Goal: Navigation & Orientation: Find specific page/section

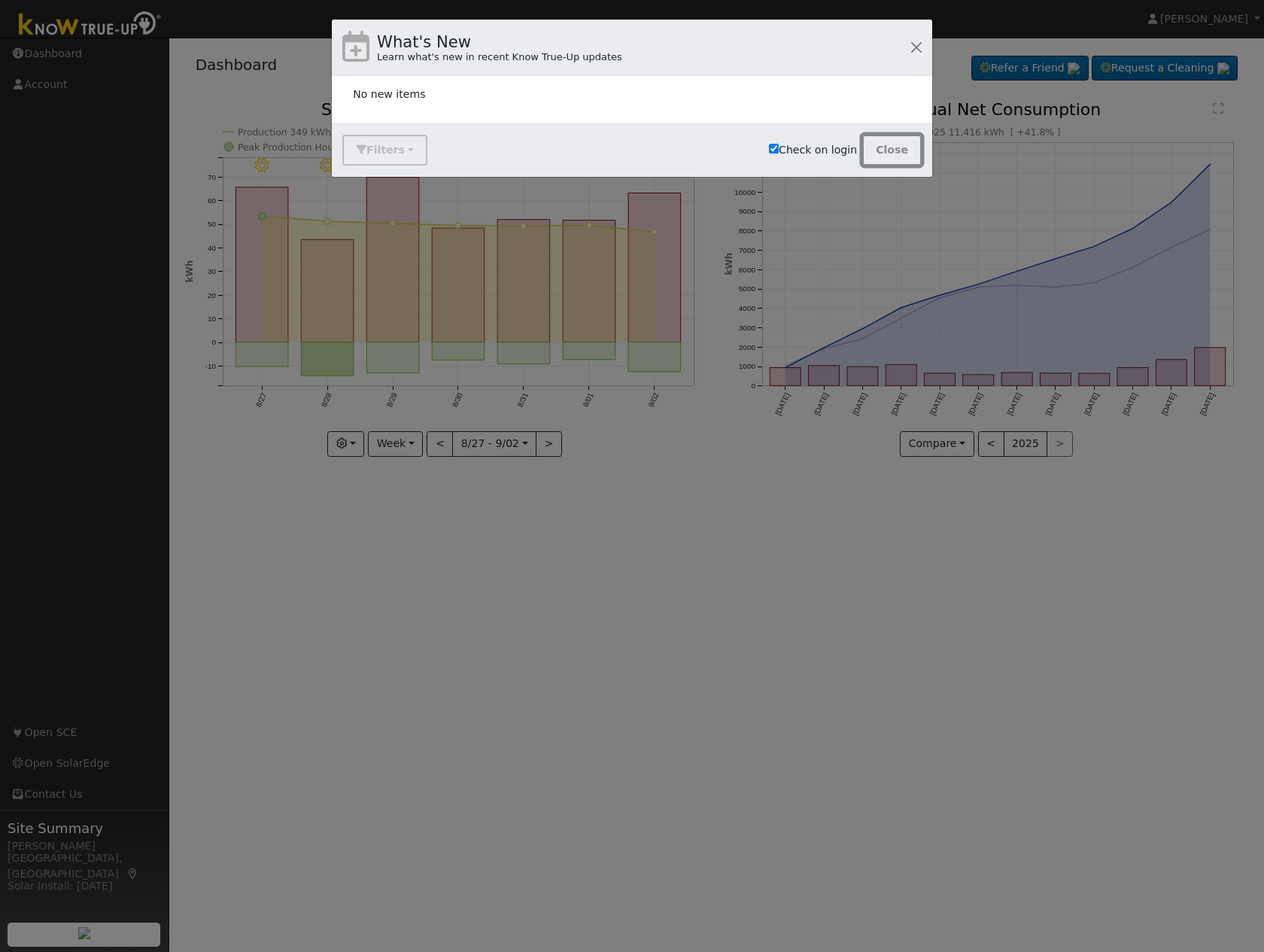
click at [891, 148] on button "Close" at bounding box center [892, 150] width 59 height 31
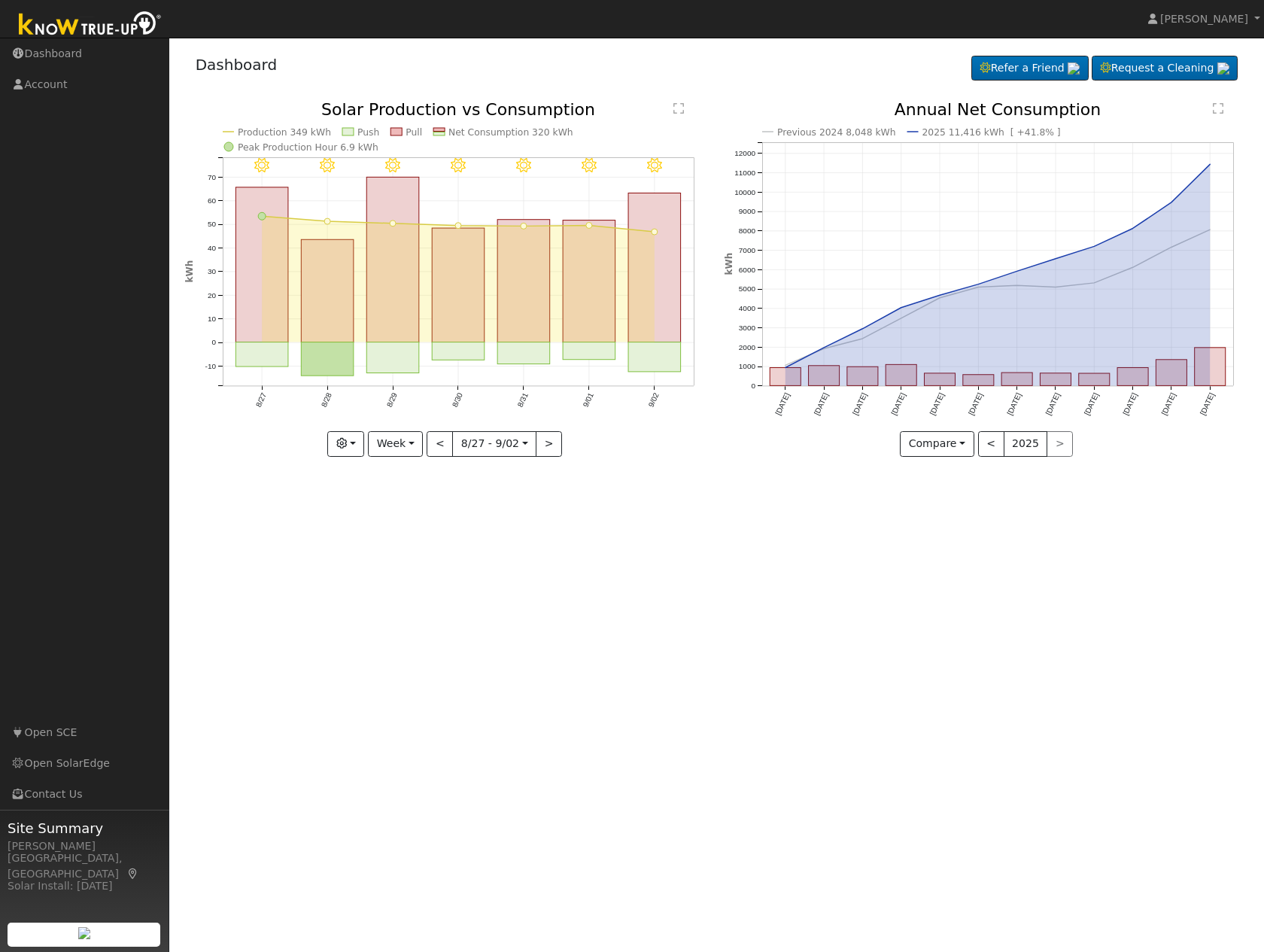
click at [1046, 450] on div "< 2025 >" at bounding box center [1026, 444] width 96 height 25
click at [938, 451] on button "Compare" at bounding box center [937, 444] width 75 height 25
click at [409, 446] on button "Week" at bounding box center [395, 444] width 55 height 25
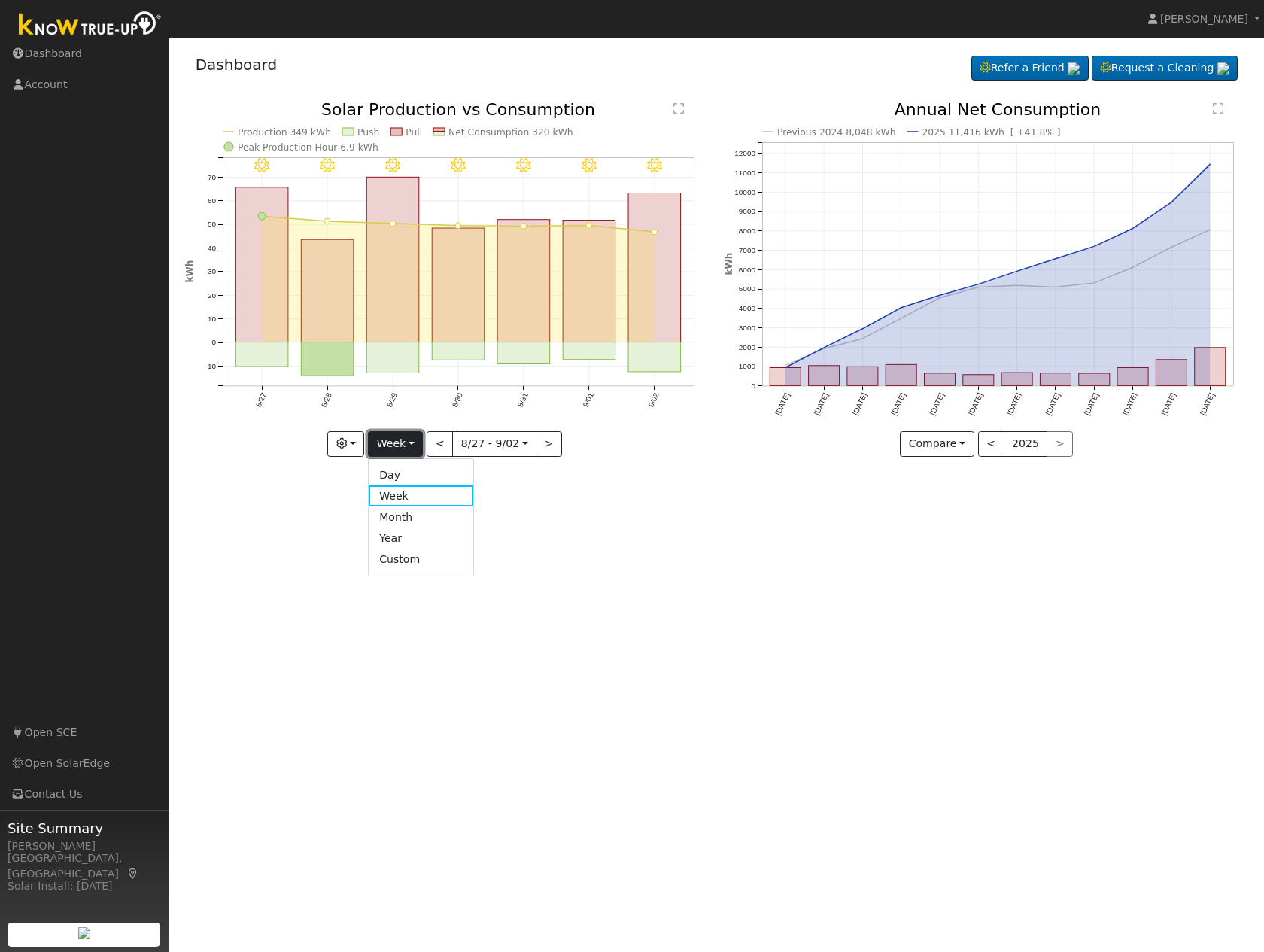
click at [409, 446] on button "Week" at bounding box center [395, 444] width 55 height 25
click at [955, 442] on button "Compare" at bounding box center [937, 444] width 75 height 25
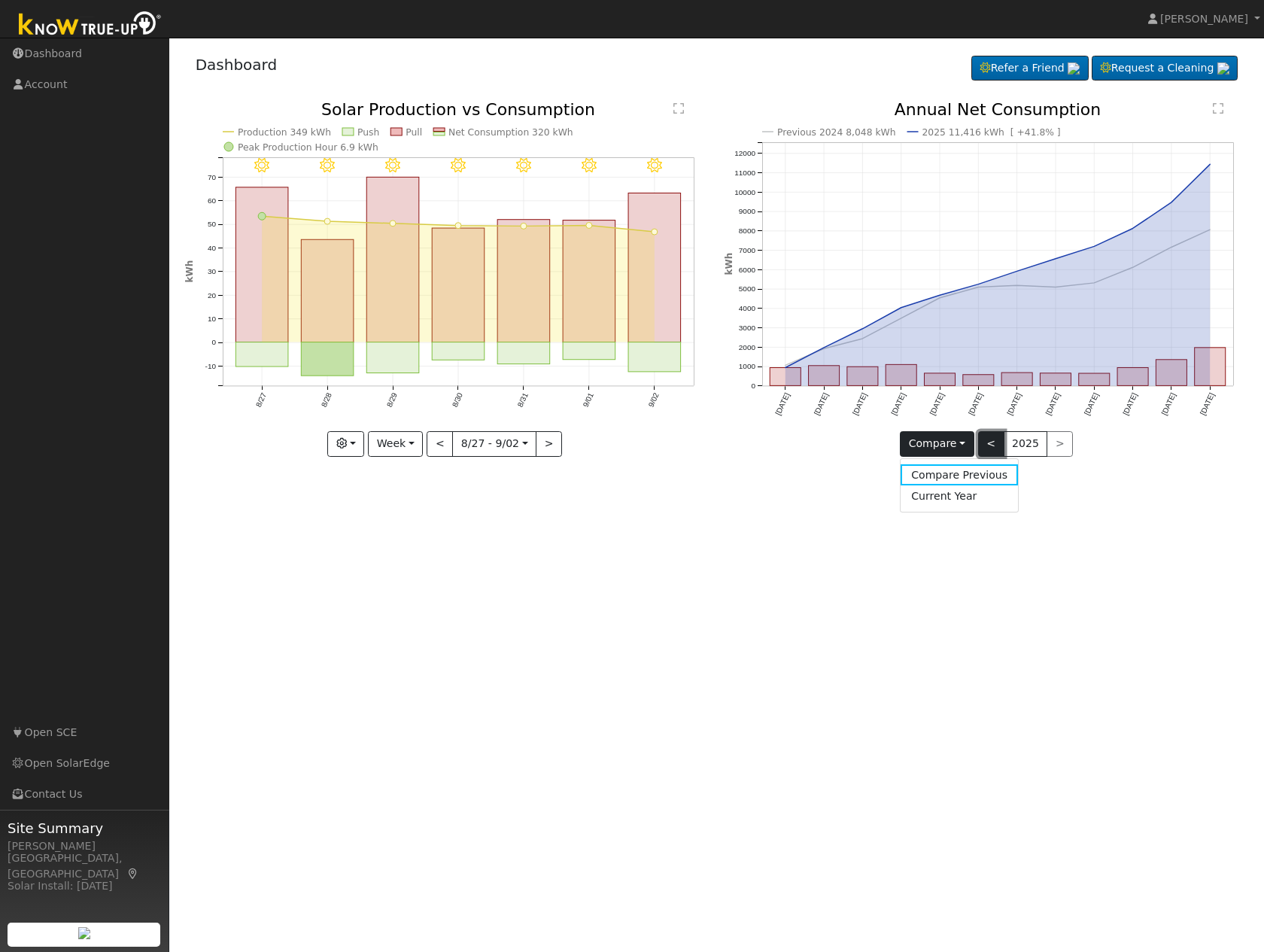
click at [989, 451] on button "<" at bounding box center [991, 444] width 26 height 25
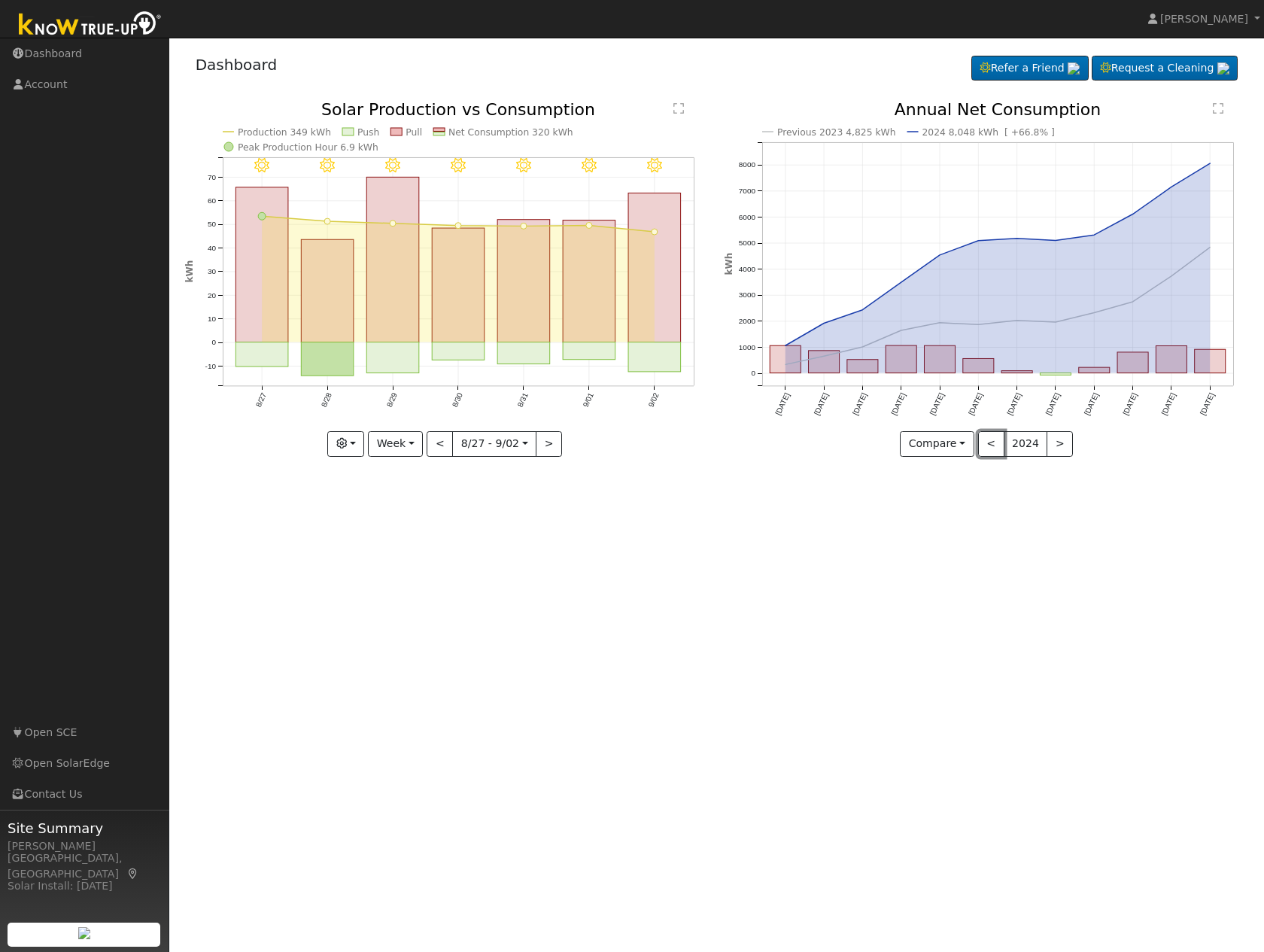
click at [990, 448] on button "<" at bounding box center [991, 444] width 26 height 25
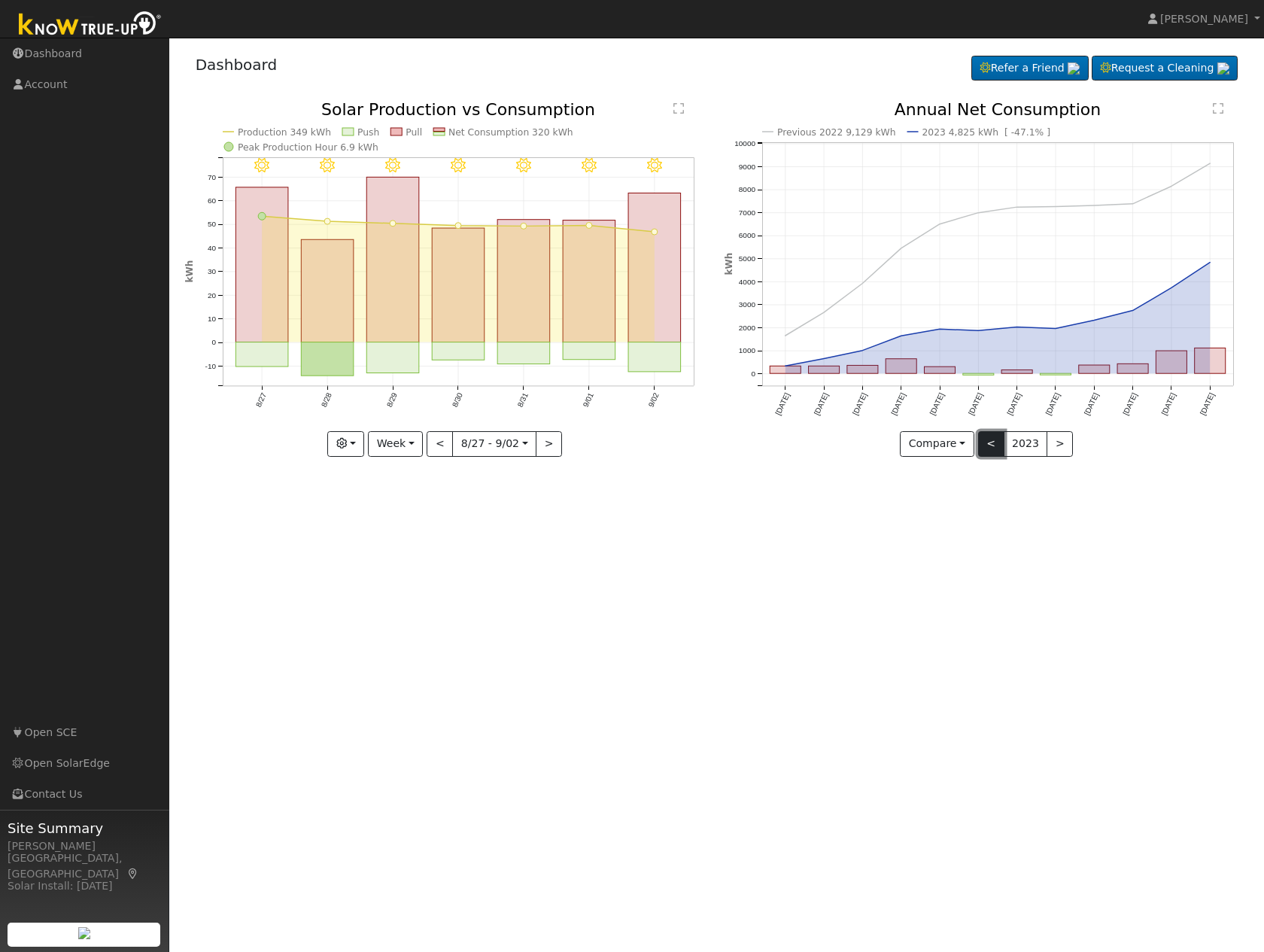
click at [991, 443] on button "<" at bounding box center [991, 444] width 26 height 25
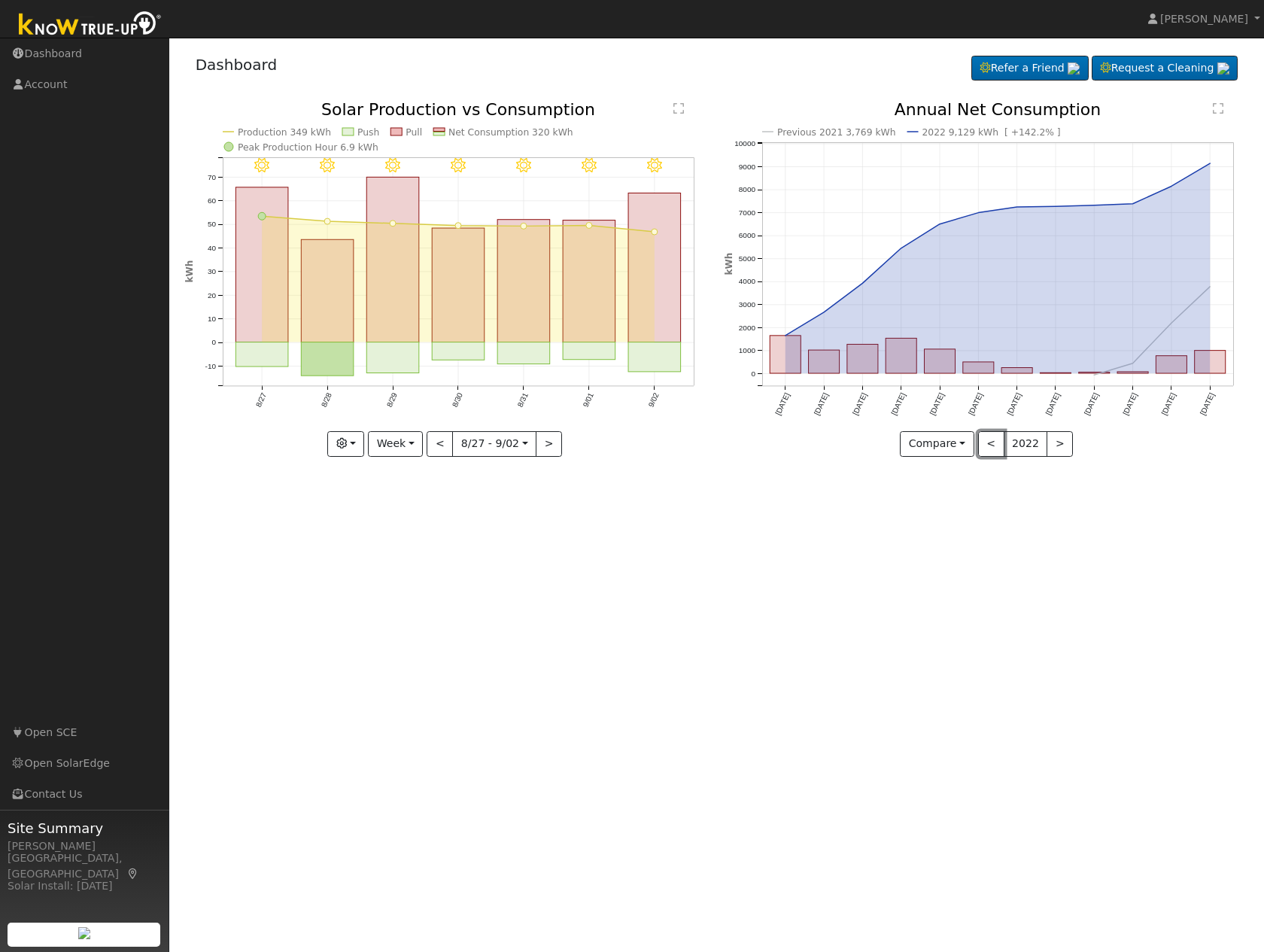
click at [990, 443] on button "<" at bounding box center [991, 444] width 26 height 25
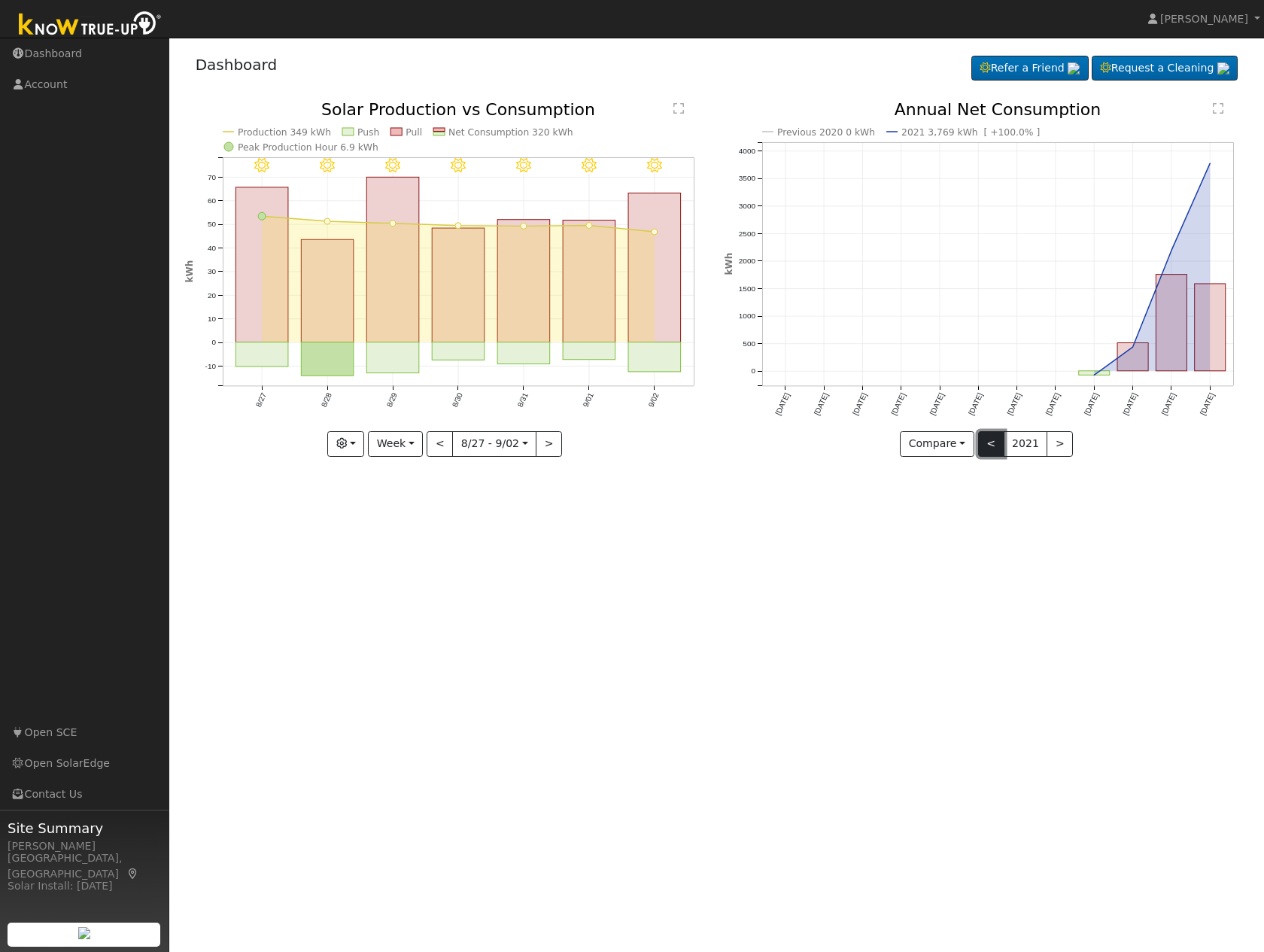
click at [980, 449] on button "<" at bounding box center [991, 444] width 26 height 25
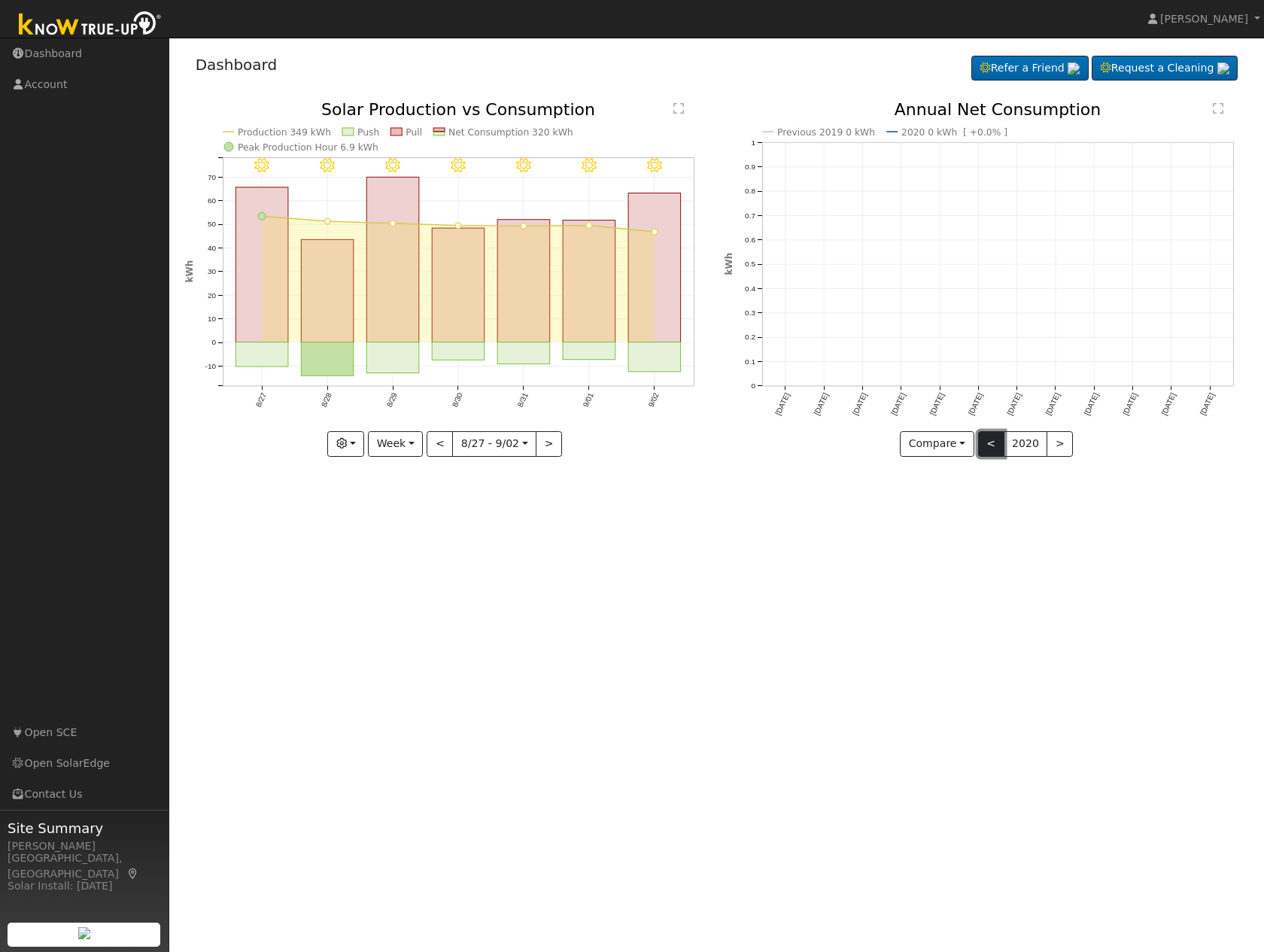
click at [980, 447] on button "<" at bounding box center [991, 444] width 26 height 25
click at [1058, 449] on button ">" at bounding box center [1060, 444] width 26 height 25
click at [1054, 449] on div at bounding box center [986, 279] width 523 height 356
click at [1058, 447] on button ">" at bounding box center [1060, 444] width 26 height 25
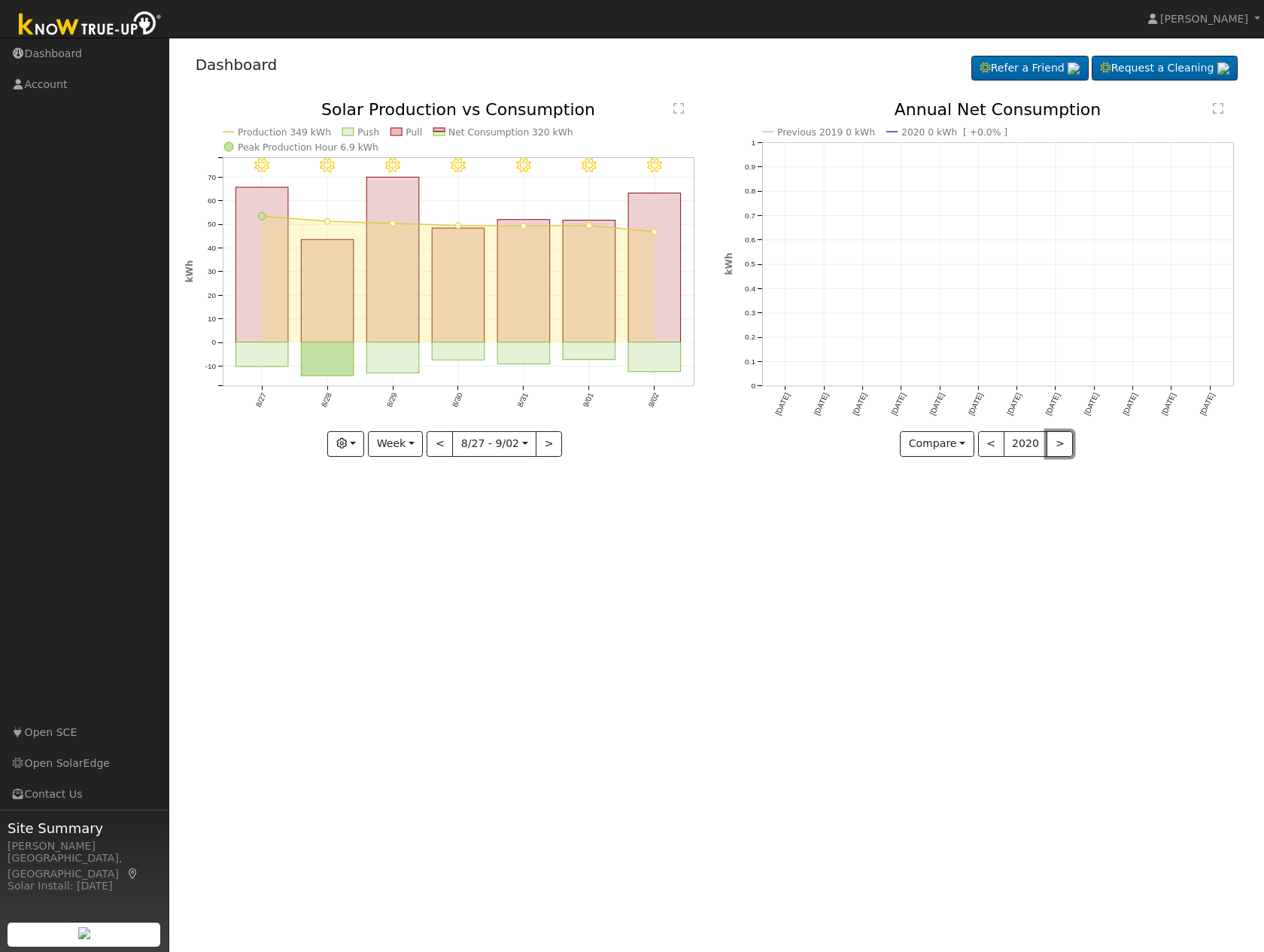
click at [1058, 447] on button ">" at bounding box center [1060, 444] width 26 height 25
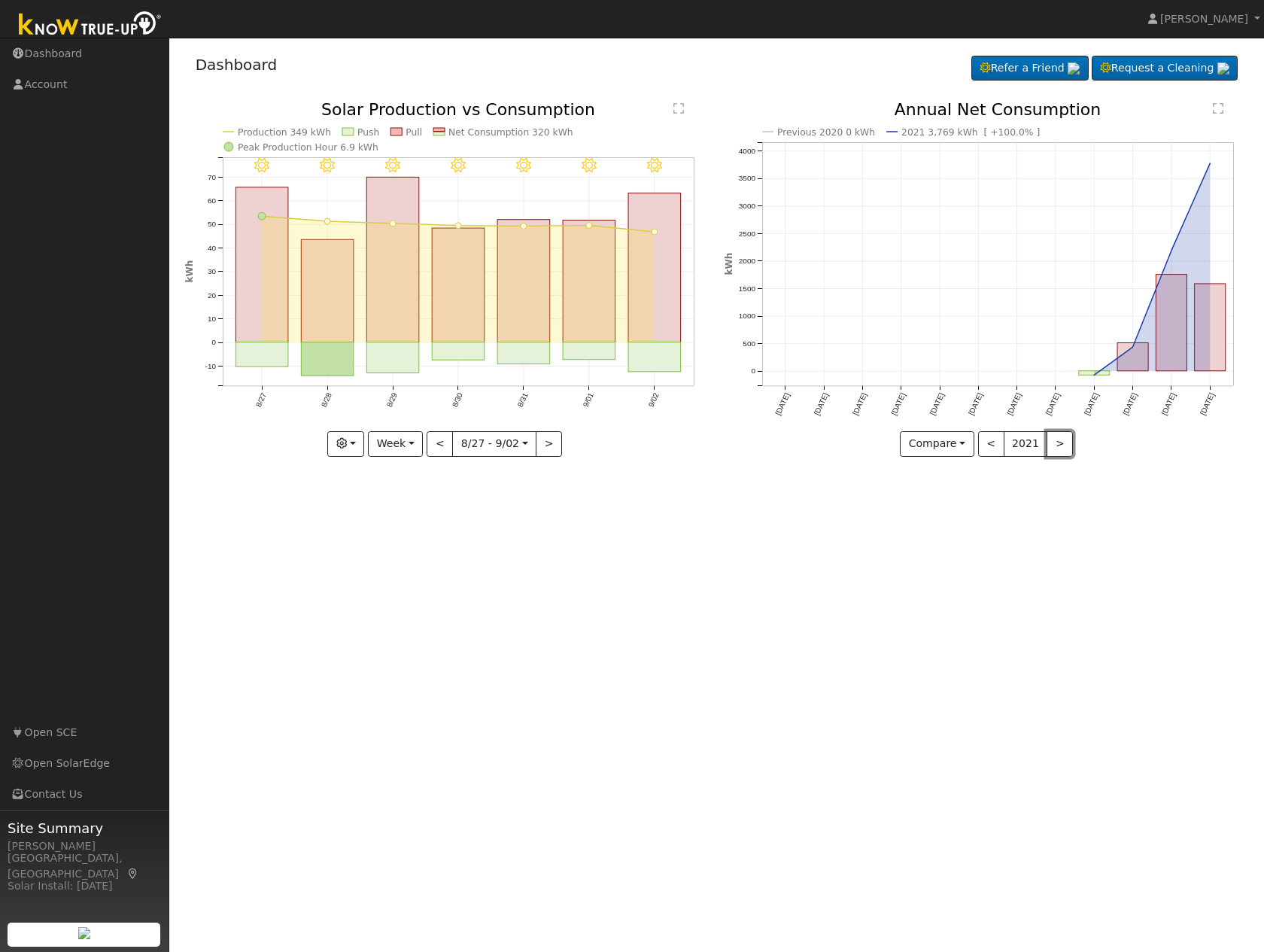
click at [1058, 447] on button ">" at bounding box center [1060, 444] width 26 height 25
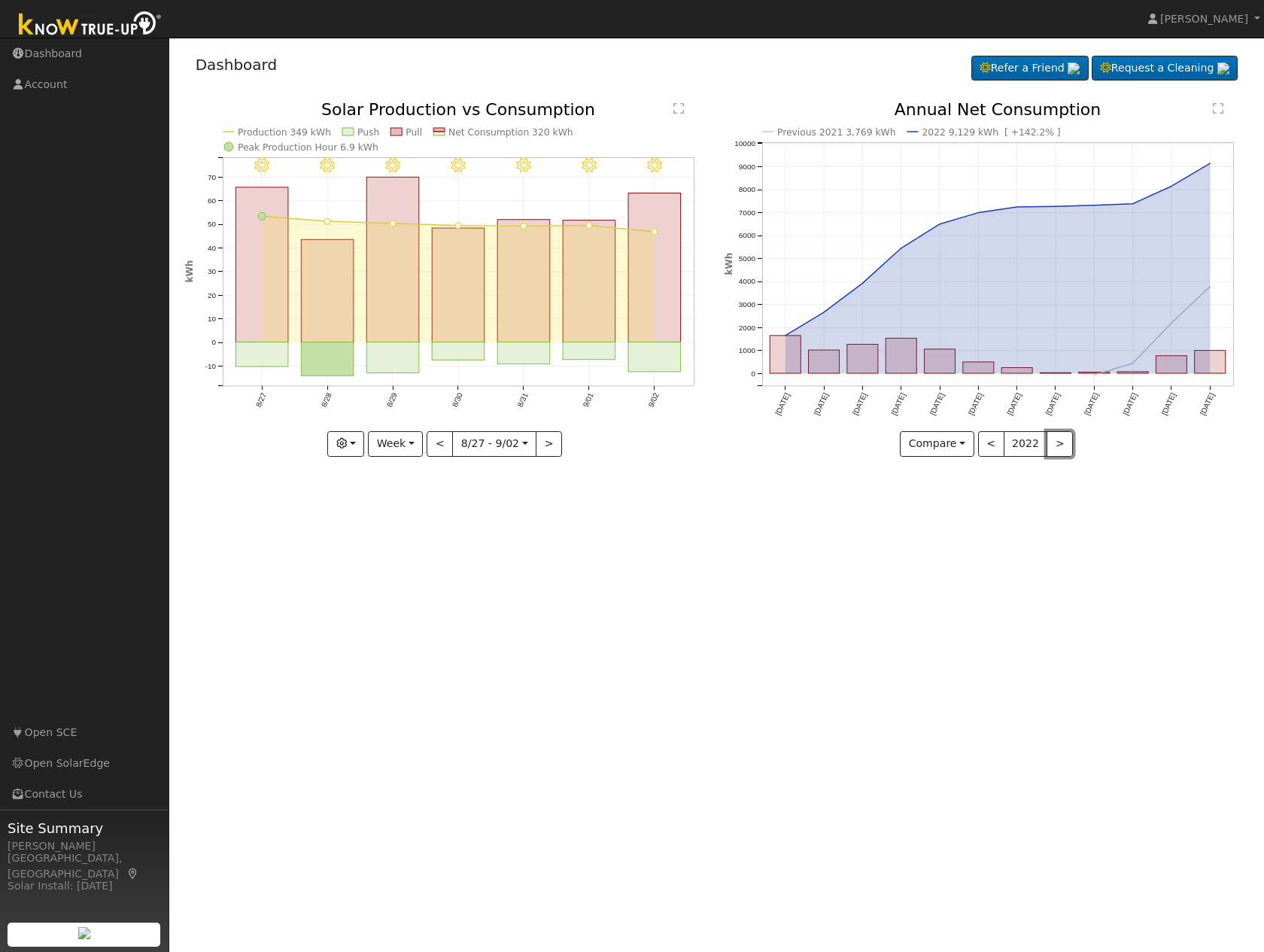
click at [1058, 447] on button ">" at bounding box center [1060, 444] width 26 height 25
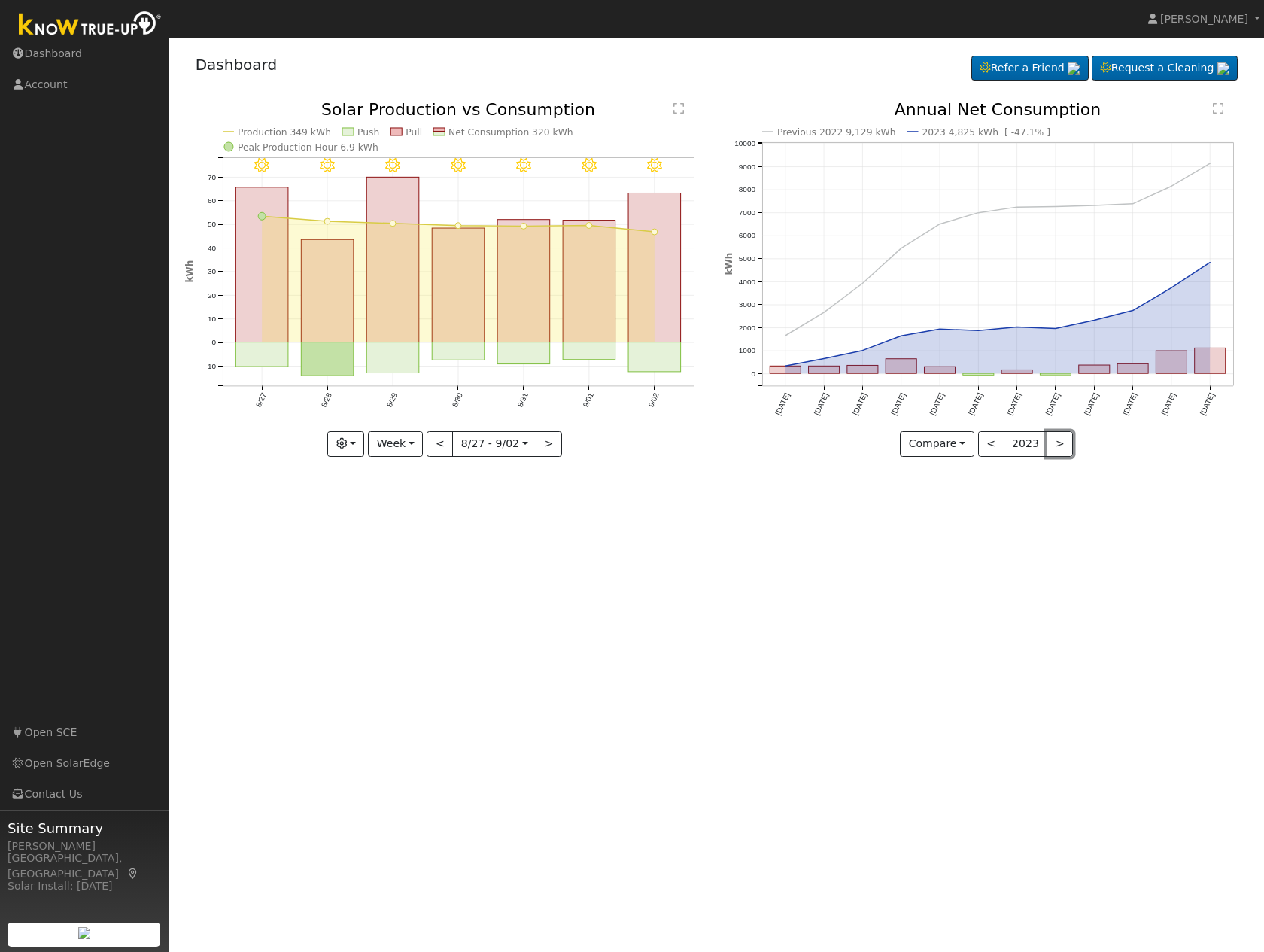
click at [1057, 447] on button ">" at bounding box center [1060, 444] width 26 height 25
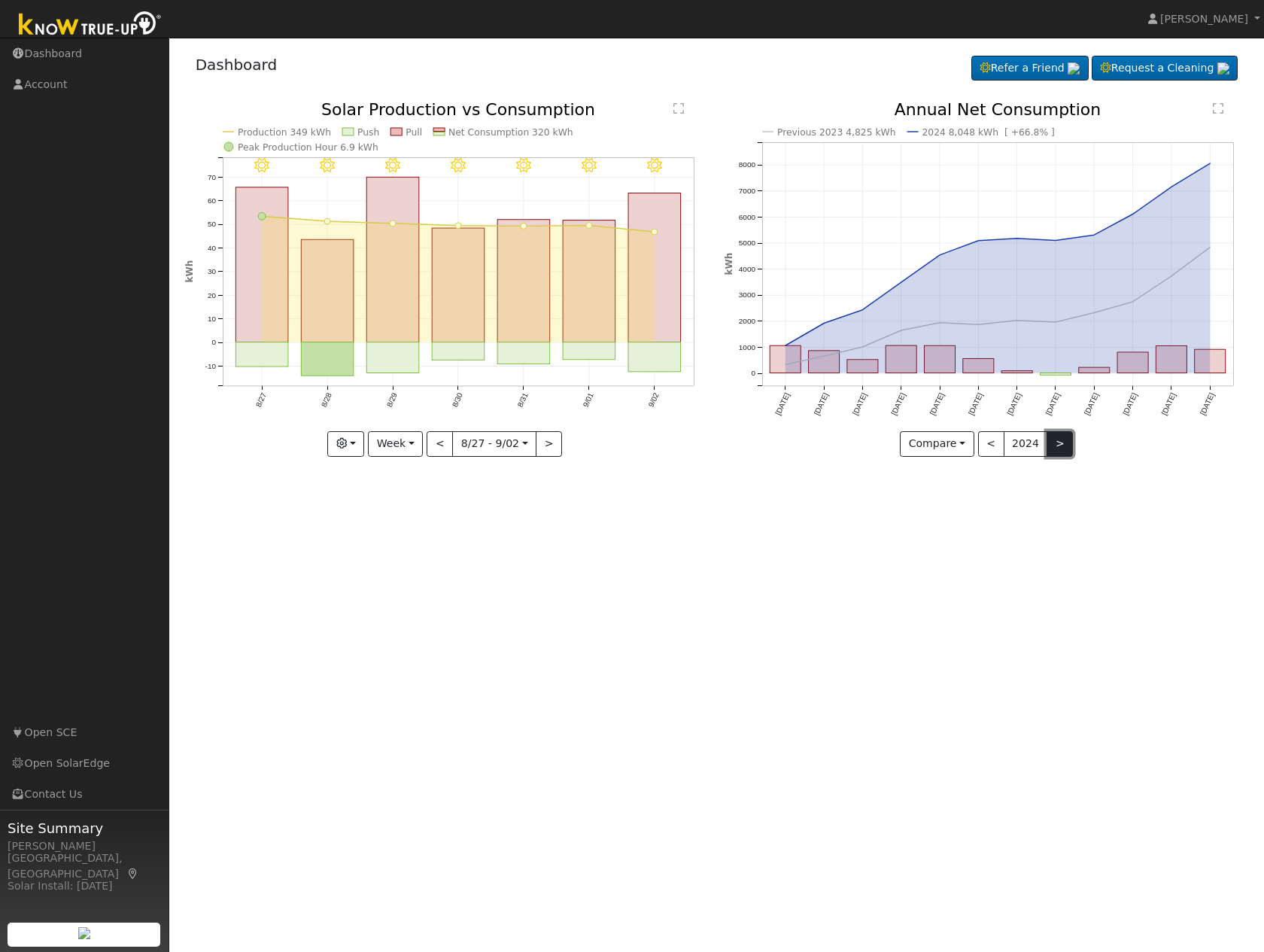
click at [1057, 446] on button ">" at bounding box center [1060, 444] width 26 height 25
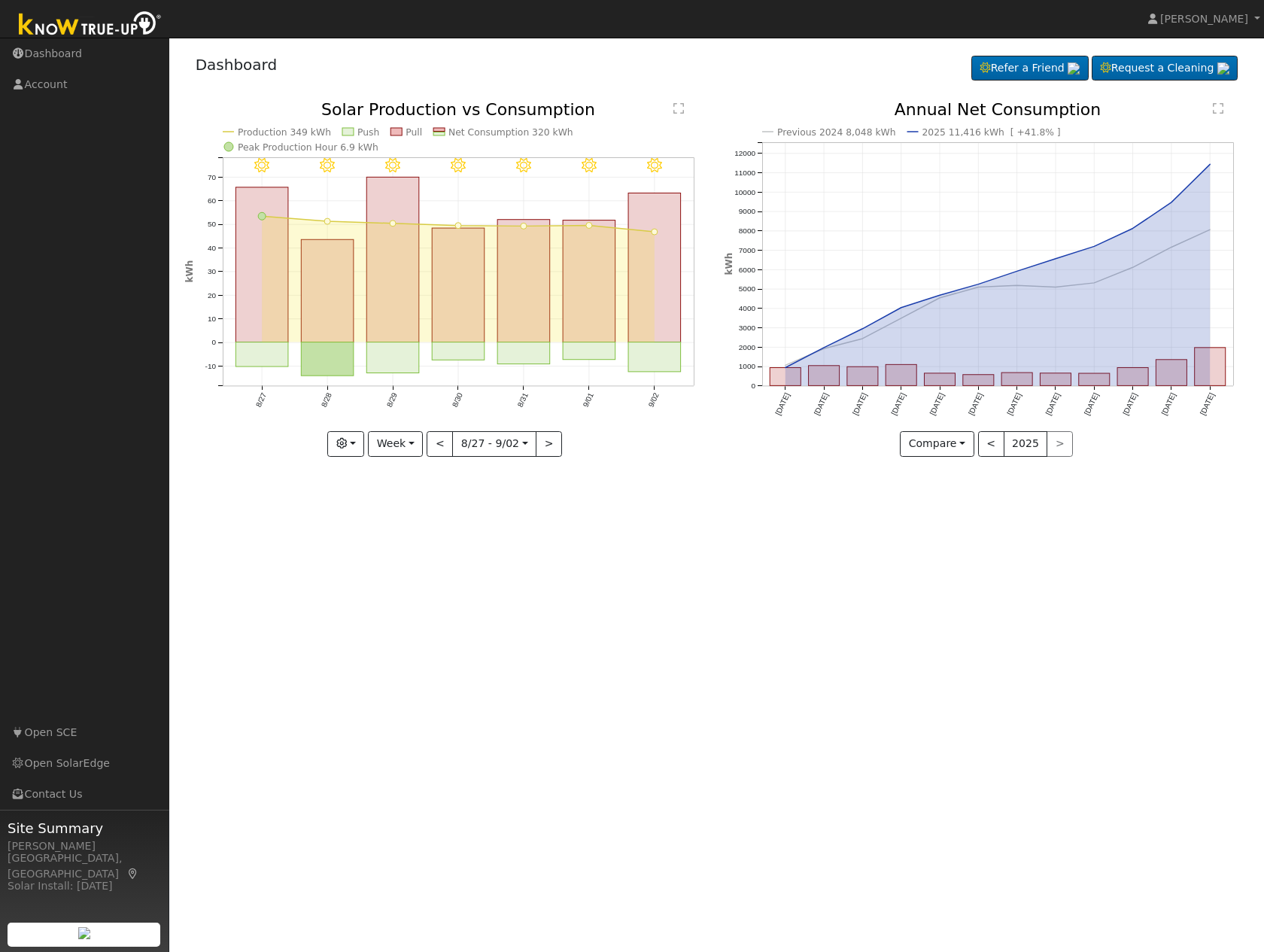
click at [1059, 444] on div "< 2025 >" at bounding box center [1026, 444] width 96 height 25
click at [57, 92] on link "Account" at bounding box center [85, 85] width 170 height 31
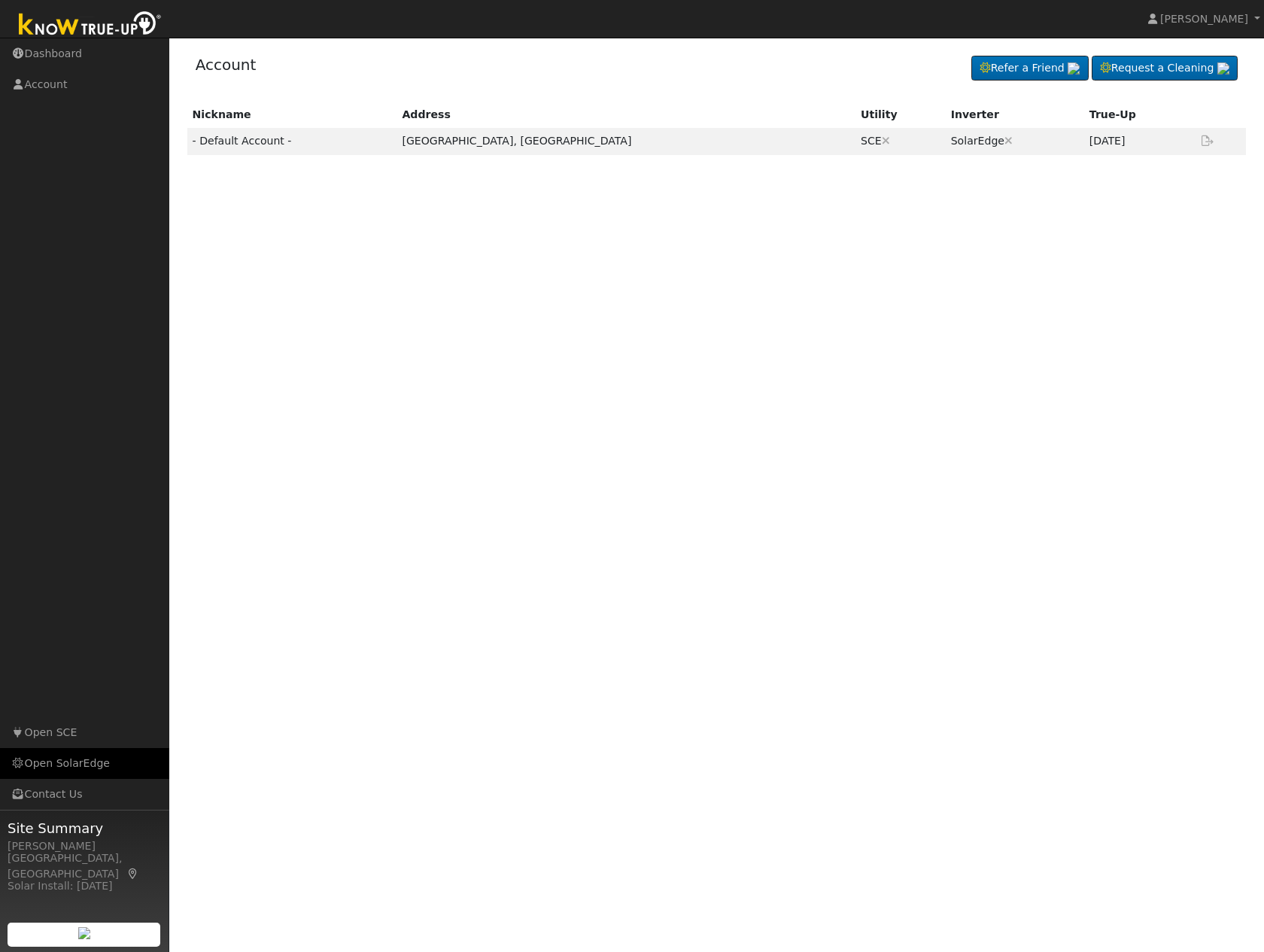
click at [72, 770] on link "Open SolarEdge" at bounding box center [85, 764] width 170 height 31
